Goal: Information Seeking & Learning: Learn about a topic

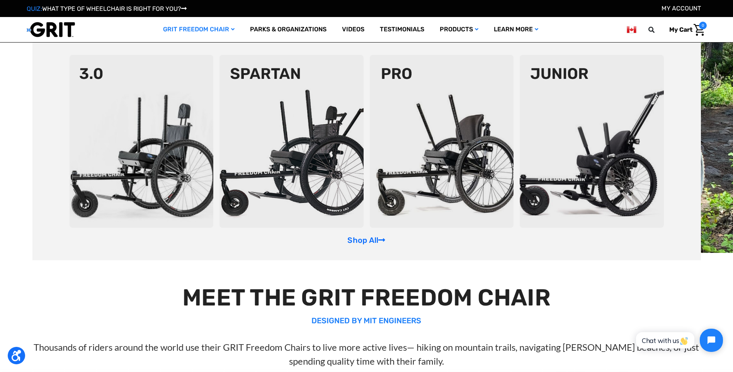
click at [220, 31] on link "GRIT Freedom Chair" at bounding box center [198, 29] width 87 height 25
click at [155, 120] on img at bounding box center [142, 141] width 144 height 173
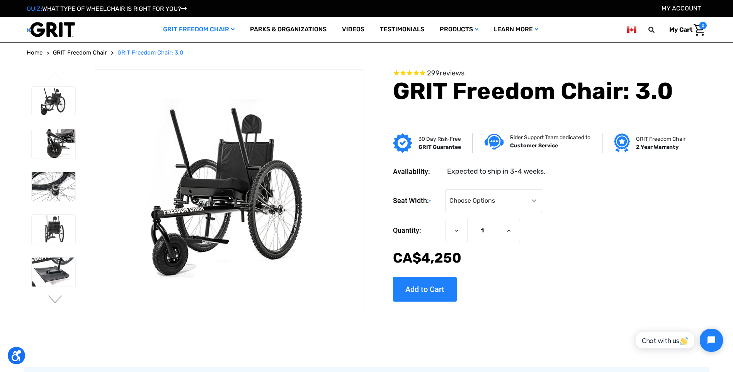
click at [55, 161] on li at bounding box center [53, 143] width 51 height 37
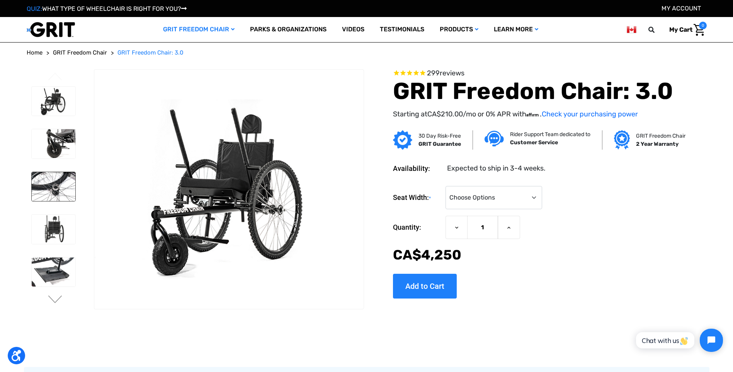
click at [58, 196] on img at bounding box center [54, 186] width 44 height 29
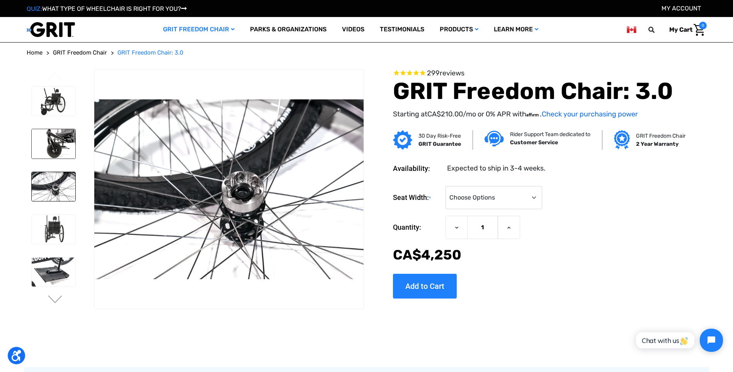
click at [63, 136] on img at bounding box center [54, 143] width 44 height 29
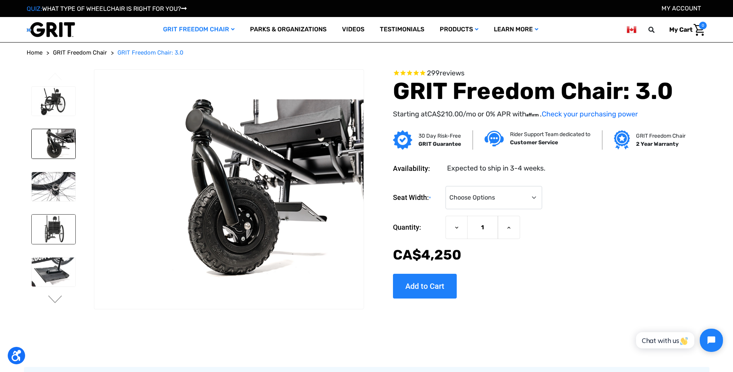
click at [48, 243] on img at bounding box center [54, 228] width 44 height 29
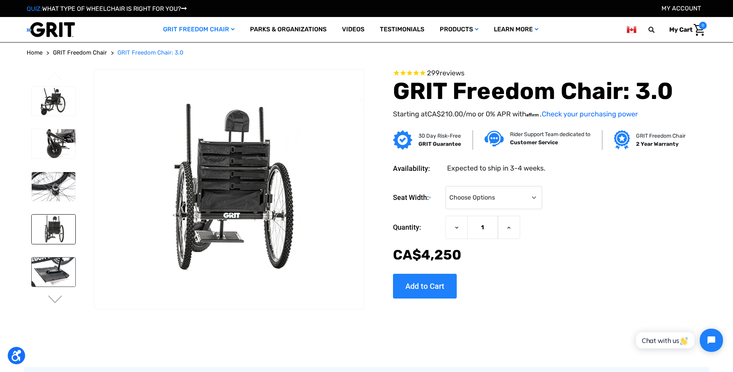
click at [53, 273] on img at bounding box center [54, 271] width 44 height 29
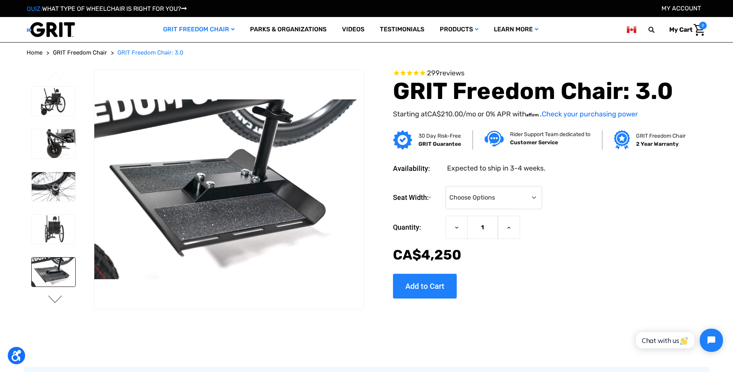
click at [53, 299] on button "Next" at bounding box center [55, 299] width 16 height 9
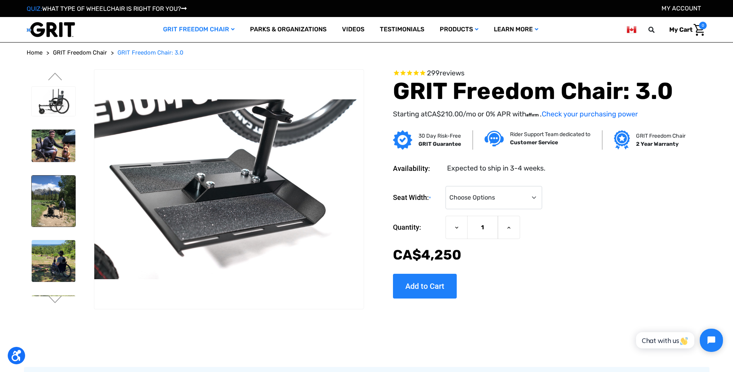
click at [55, 216] on img at bounding box center [54, 200] width 44 height 51
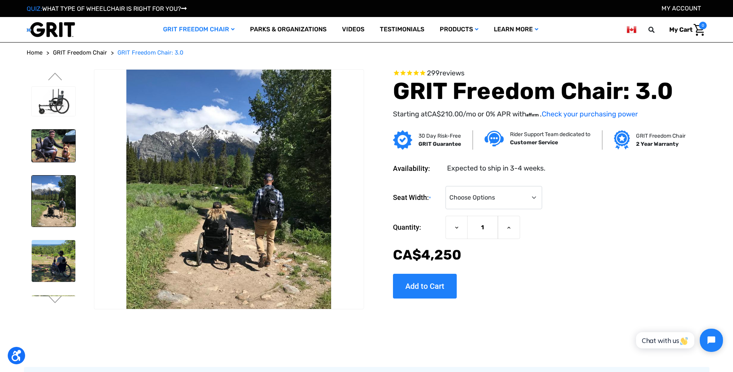
click at [52, 141] on img at bounding box center [54, 145] width 44 height 33
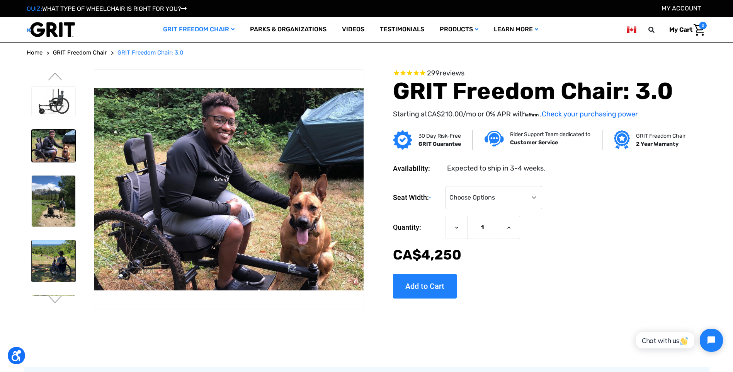
click at [37, 266] on img at bounding box center [54, 260] width 44 height 41
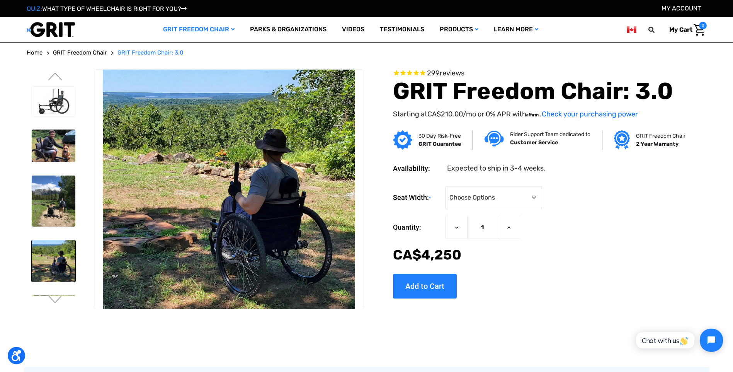
click at [54, 260] on img at bounding box center [54, 260] width 44 height 41
click at [51, 297] on button "Next" at bounding box center [55, 299] width 16 height 9
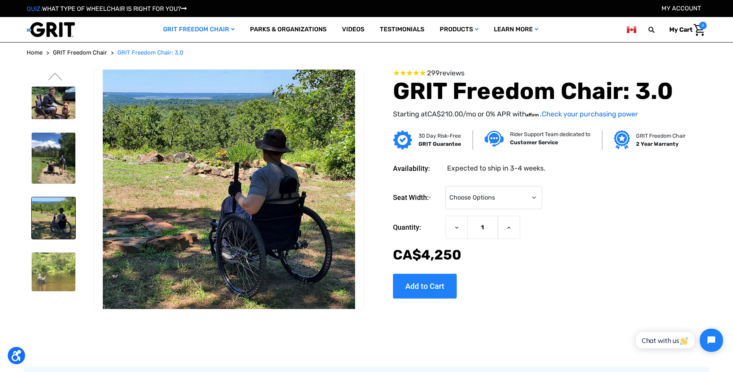
click at [55, 217] on img at bounding box center [54, 217] width 44 height 41
click at [53, 267] on img at bounding box center [54, 271] width 44 height 39
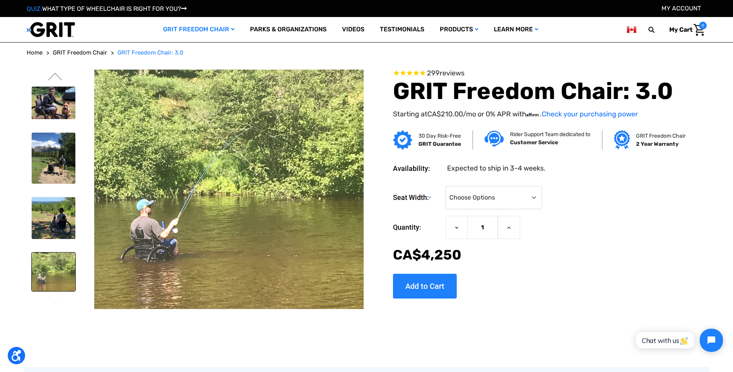
click at [564, 318] on div "You are currently on slide 3 of 3 Previous Next" at bounding box center [366, 198] width 685 height 259
click at [59, 270] on img at bounding box center [54, 271] width 44 height 39
click at [59, 212] on img at bounding box center [54, 217] width 44 height 41
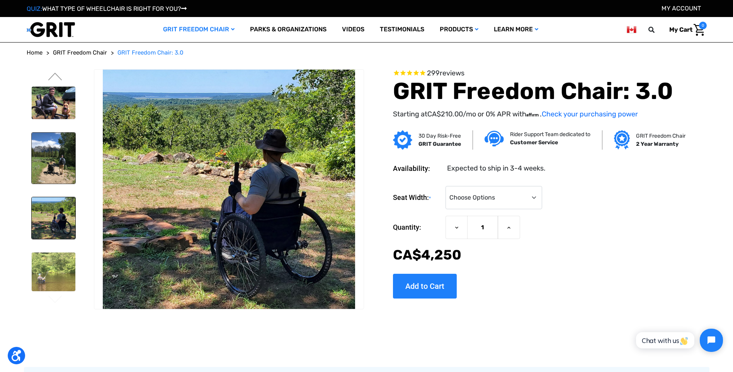
click at [50, 168] on img at bounding box center [54, 158] width 44 height 51
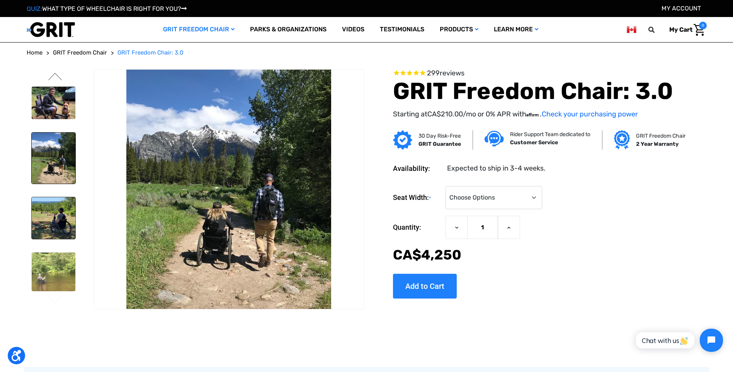
click at [48, 204] on img at bounding box center [54, 217] width 44 height 41
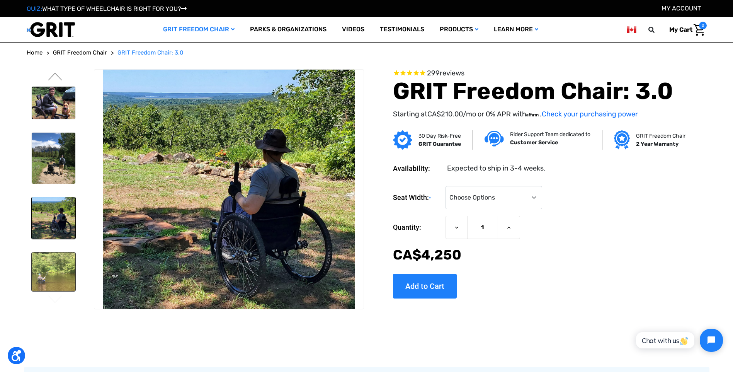
click at [57, 265] on img at bounding box center [54, 271] width 44 height 39
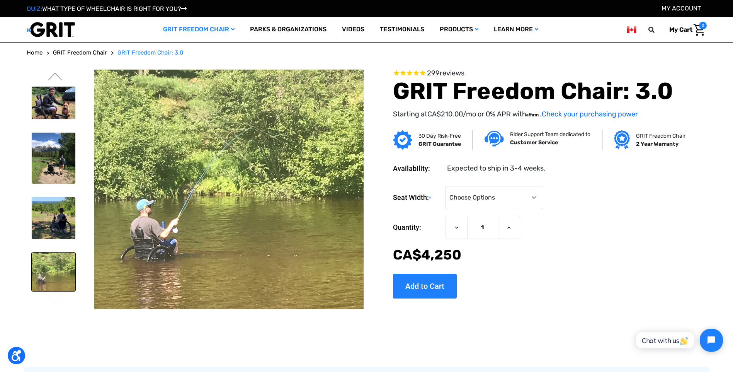
click at [57, 265] on img at bounding box center [54, 271] width 44 height 39
drag, startPoint x: 477, startPoint y: 361, endPoint x: 450, endPoint y: 358, distance: 27.2
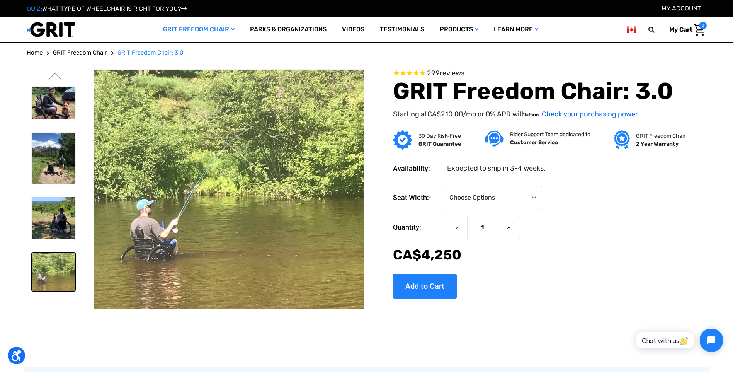
click at [55, 266] on img at bounding box center [54, 271] width 44 height 39
click at [42, 222] on img at bounding box center [54, 217] width 44 height 41
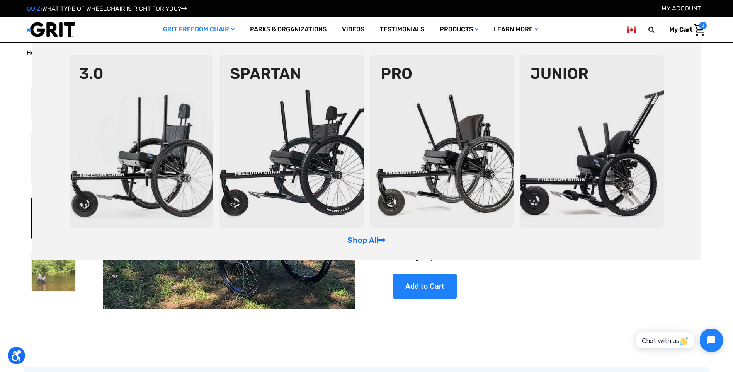
click at [279, 88] on img at bounding box center [291, 141] width 144 height 173
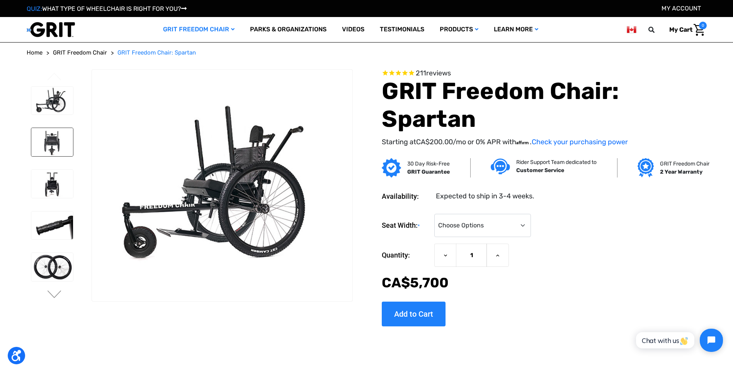
click at [50, 144] on img at bounding box center [52, 142] width 42 height 28
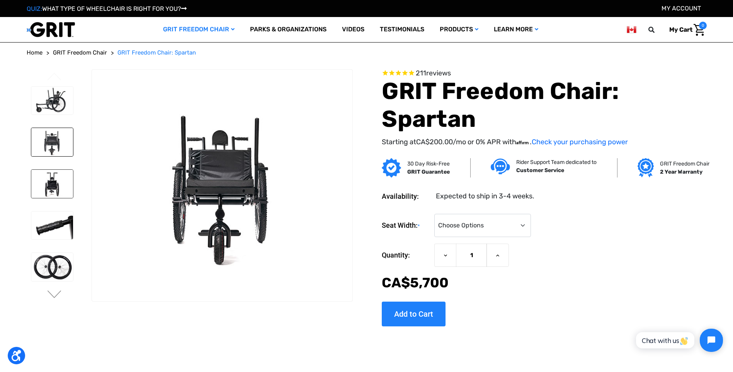
click at [54, 180] on img at bounding box center [52, 184] width 42 height 28
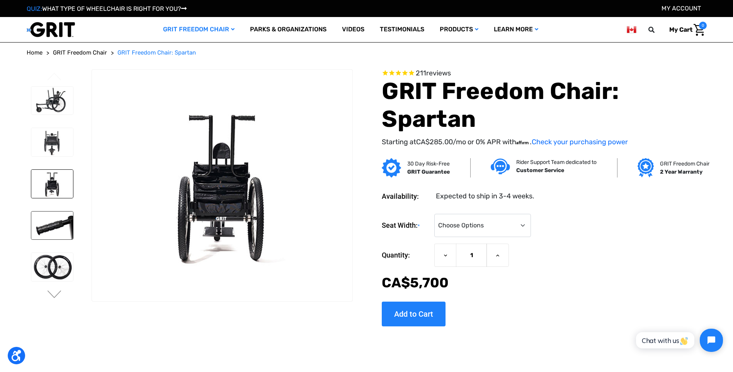
click at [55, 224] on img at bounding box center [52, 225] width 42 height 28
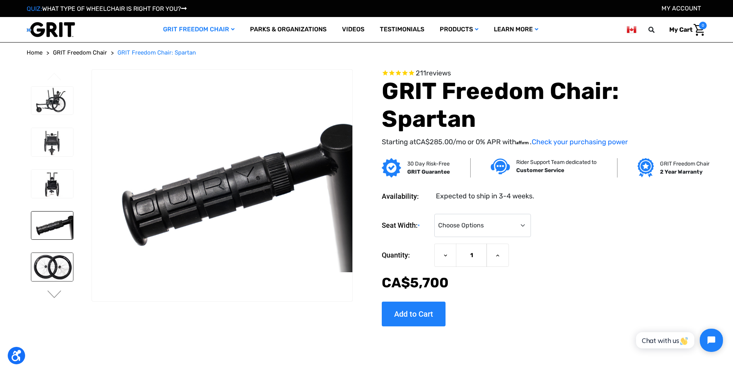
click at [56, 266] on img at bounding box center [52, 267] width 42 height 28
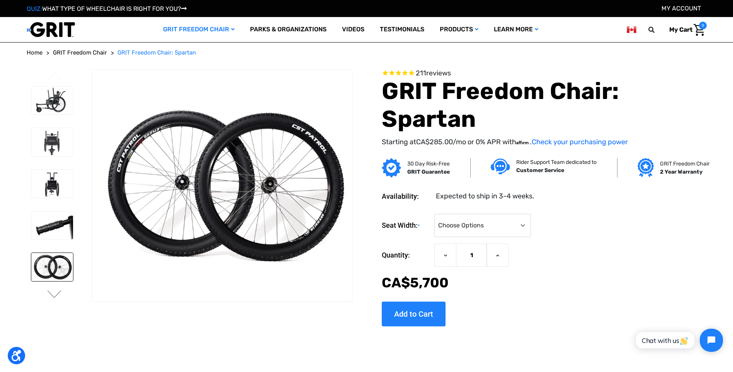
click at [56, 293] on button "Next" at bounding box center [54, 294] width 16 height 9
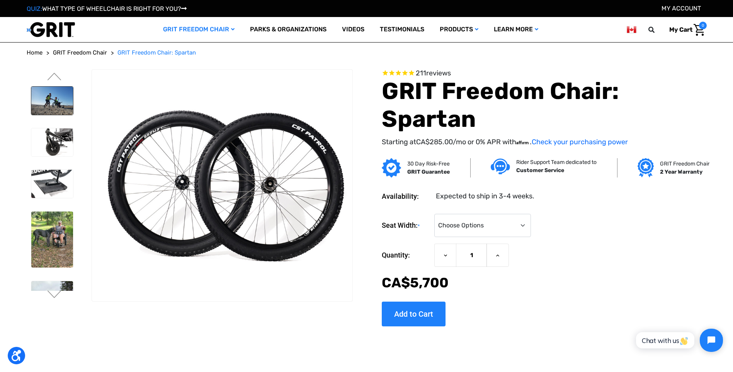
click at [49, 99] on img at bounding box center [52, 101] width 42 height 28
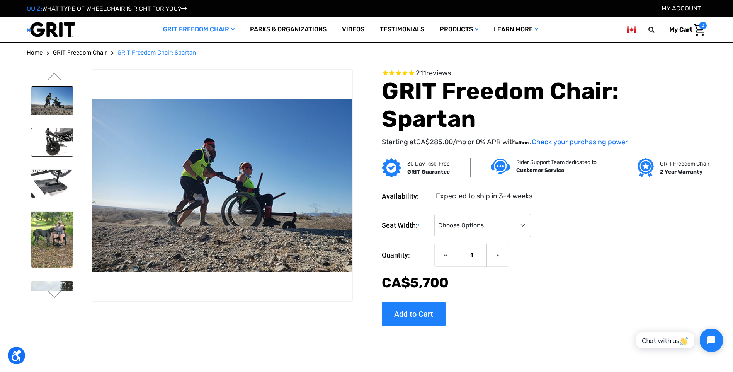
click at [53, 151] on img at bounding box center [52, 142] width 42 height 28
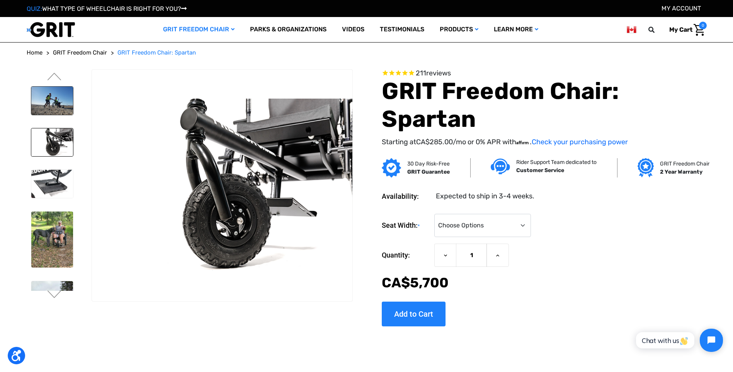
click at [61, 108] on img at bounding box center [52, 101] width 42 height 28
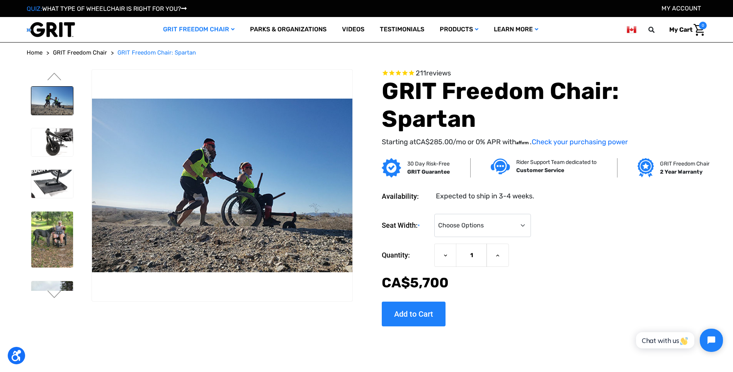
drag, startPoint x: 29, startPoint y: 77, endPoint x: 58, endPoint y: 64, distance: 31.7
click at [31, 75] on ul "Previous Next" at bounding box center [59, 186] width 65 height 235
